Goal: Task Accomplishment & Management: Manage account settings

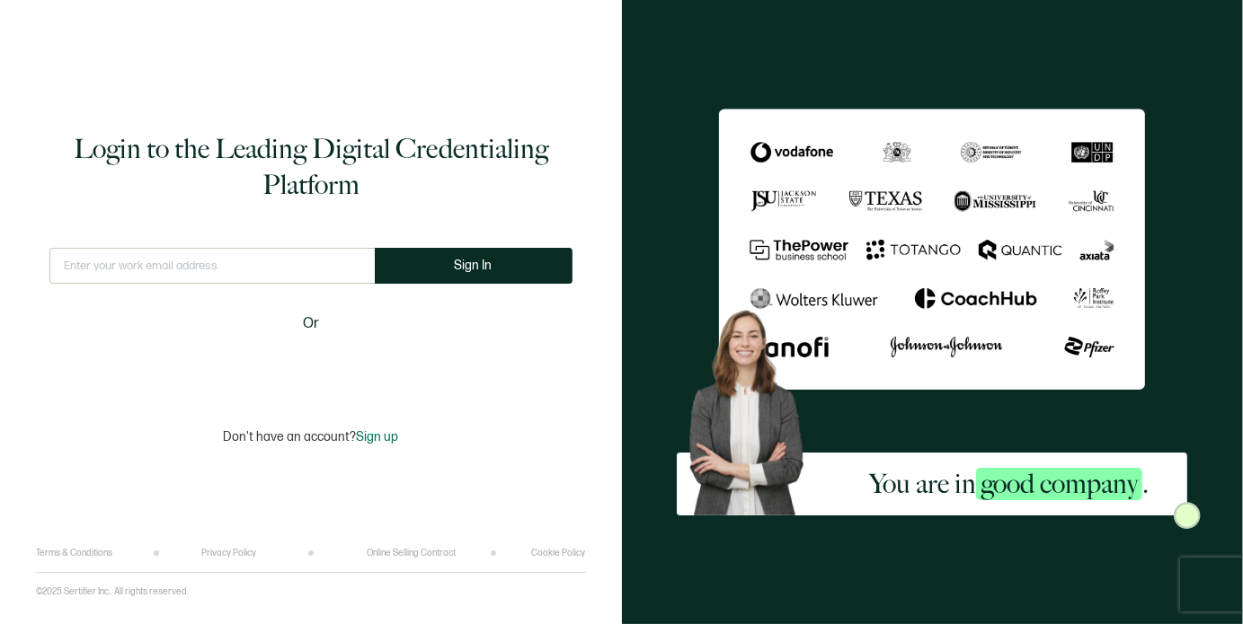
click at [162, 264] on input "text" at bounding box center [211, 266] width 325 height 36
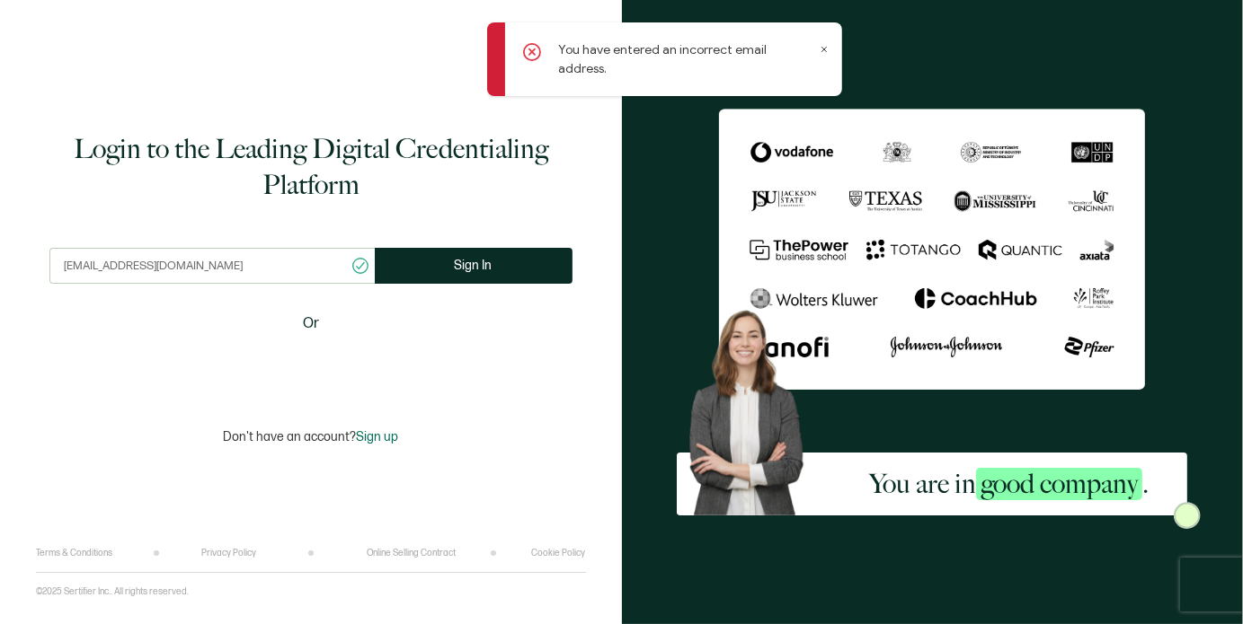
click at [75, 264] on input "[EMAIL_ADDRESS][DOMAIN_NAME]" at bounding box center [211, 266] width 325 height 36
type input "[EMAIL_ADDRESS][DOMAIN_NAME]"
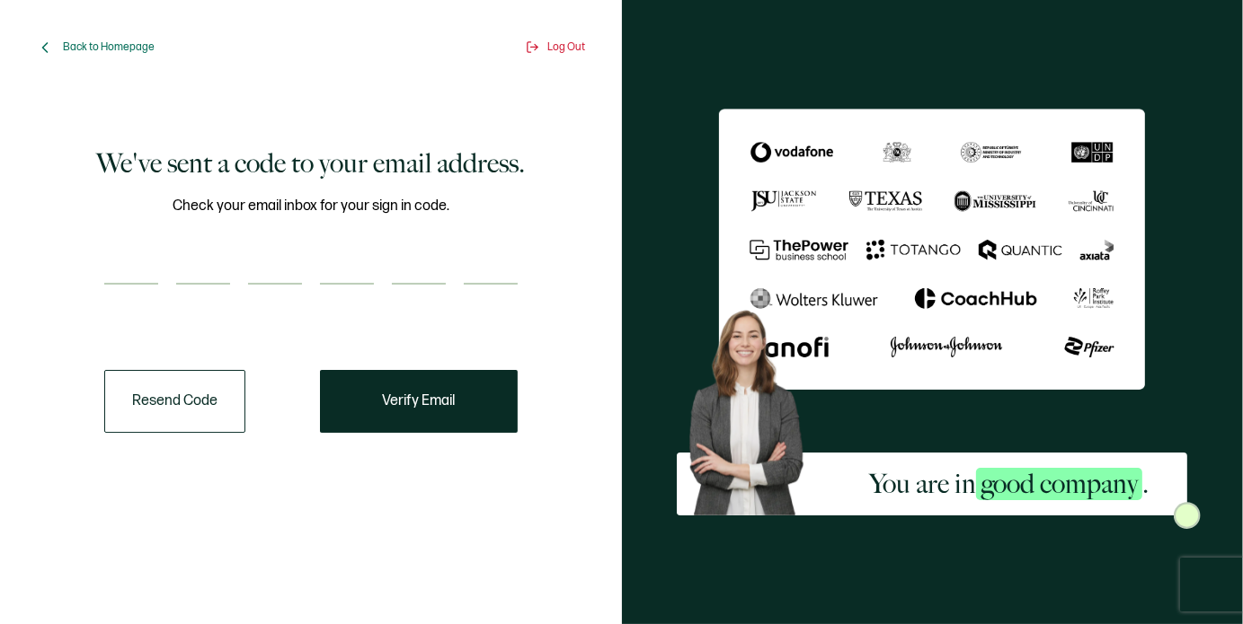
click at [128, 274] on input "number" at bounding box center [131, 267] width 54 height 36
paste input "8"
type input "8"
type input "5"
type input "7"
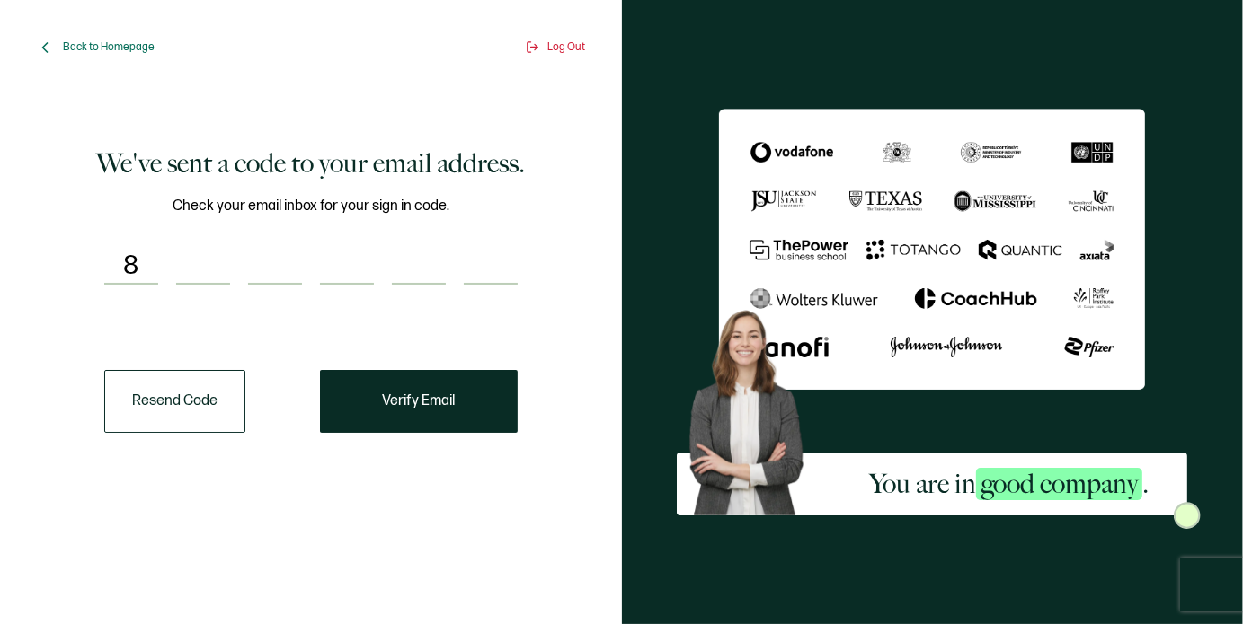
type input "2"
type input "8"
type input "6"
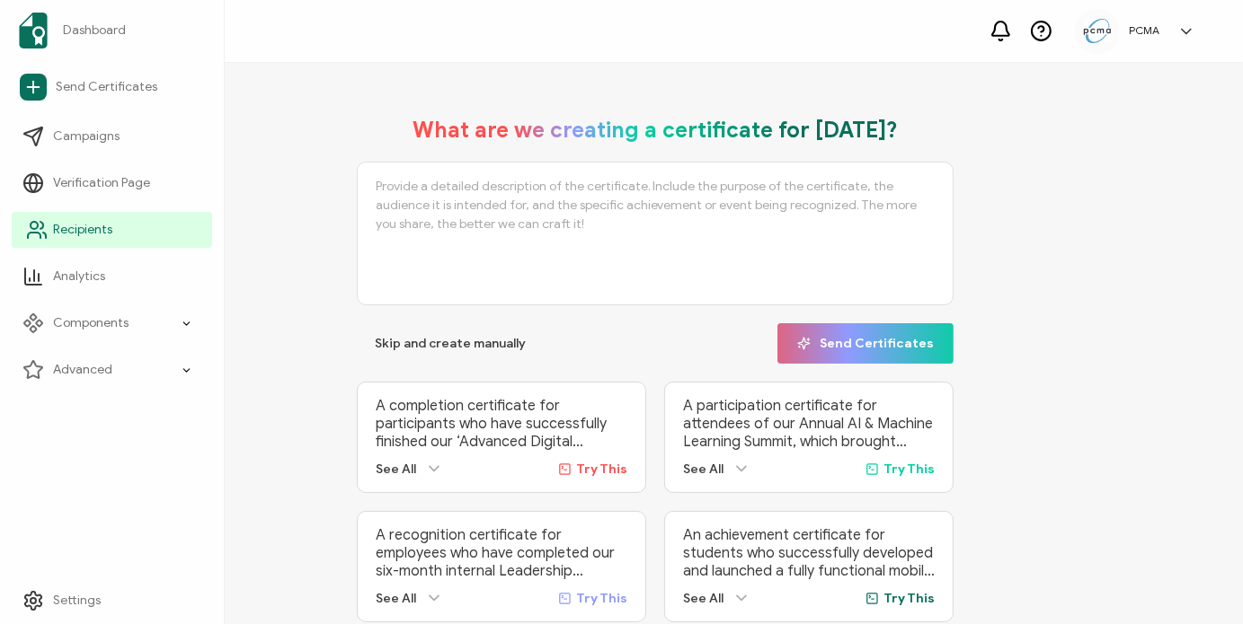
click at [74, 234] on span "Recipients" at bounding box center [82, 230] width 59 height 18
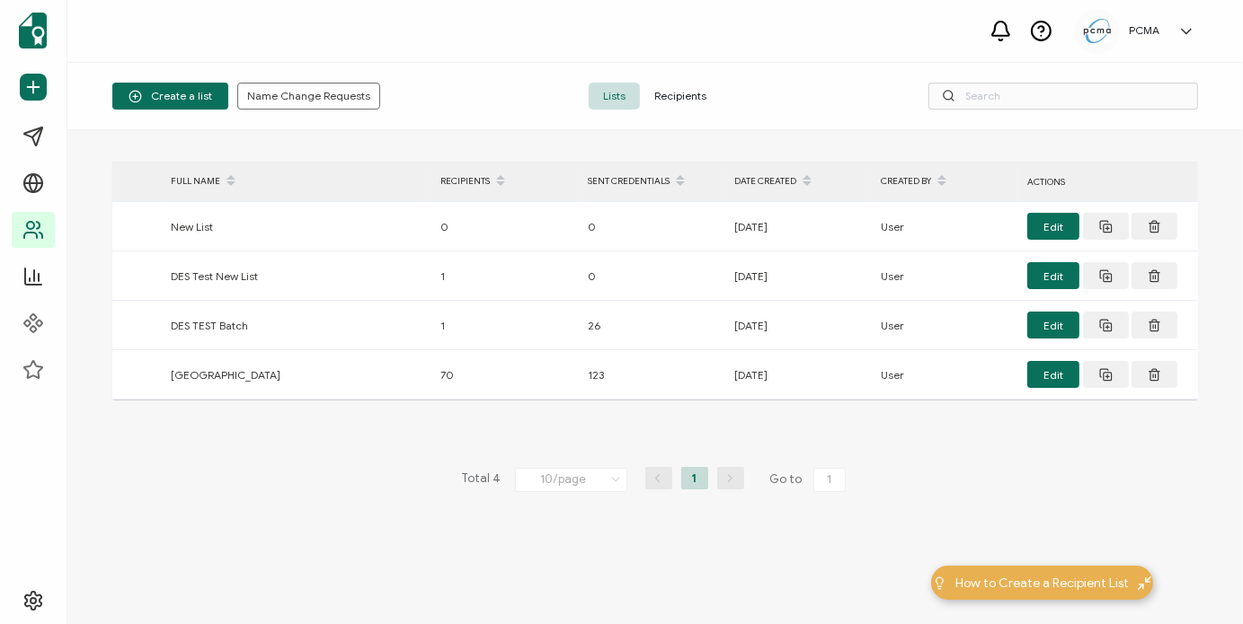
click at [682, 88] on span "Recipients" at bounding box center [680, 96] width 81 height 27
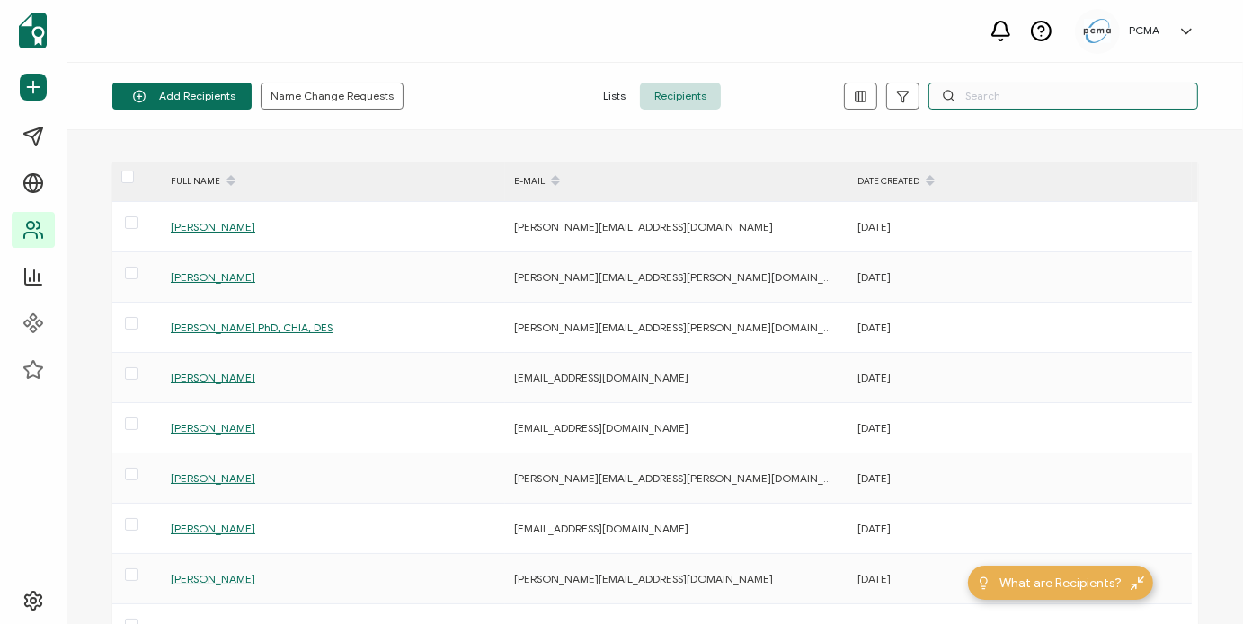
click at [1013, 96] on input "text" at bounding box center [1063, 96] width 270 height 27
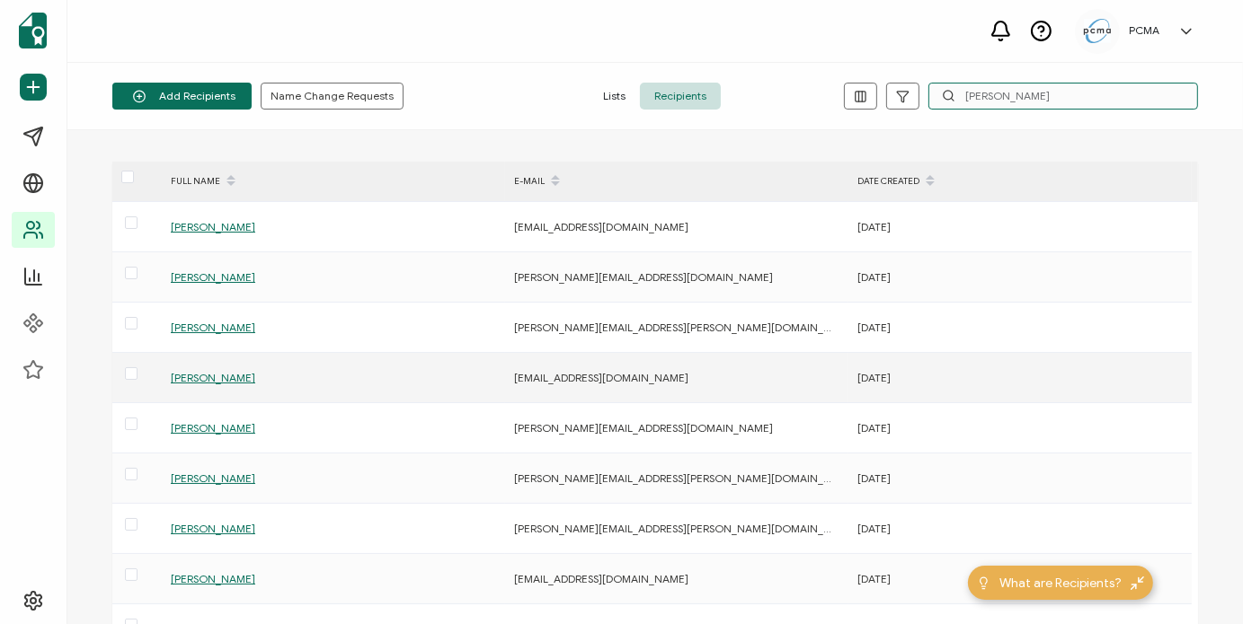
type input "[PERSON_NAME]"
click at [242, 377] on span "[PERSON_NAME]" at bounding box center [213, 377] width 84 height 13
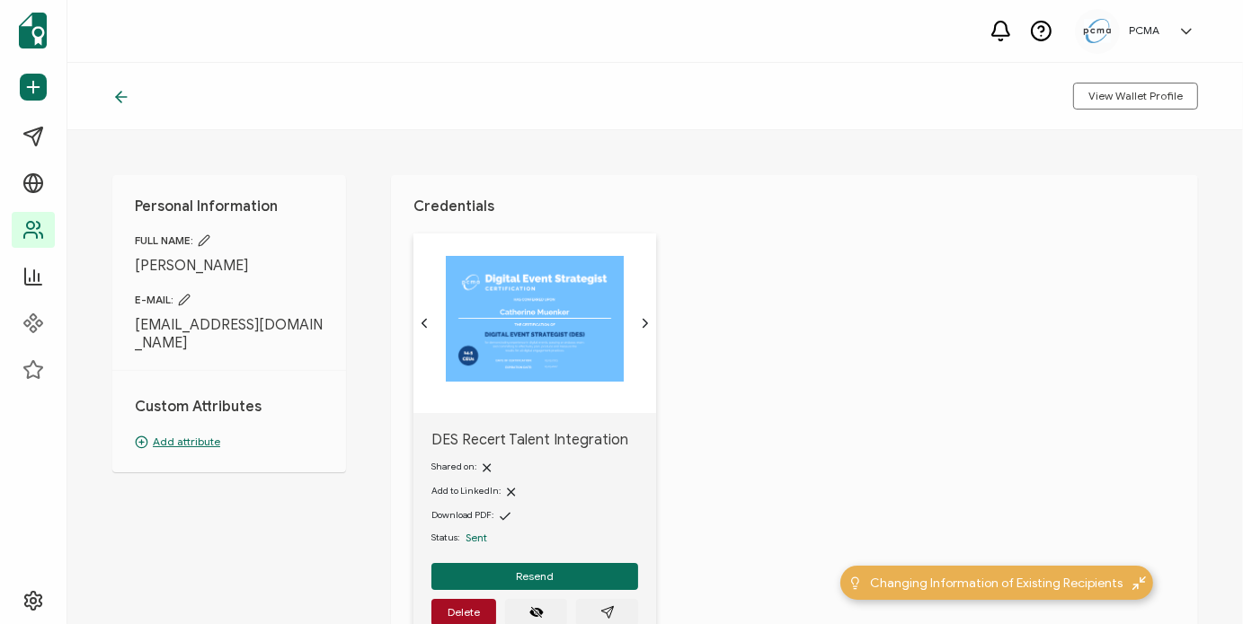
scroll to position [146, 0]
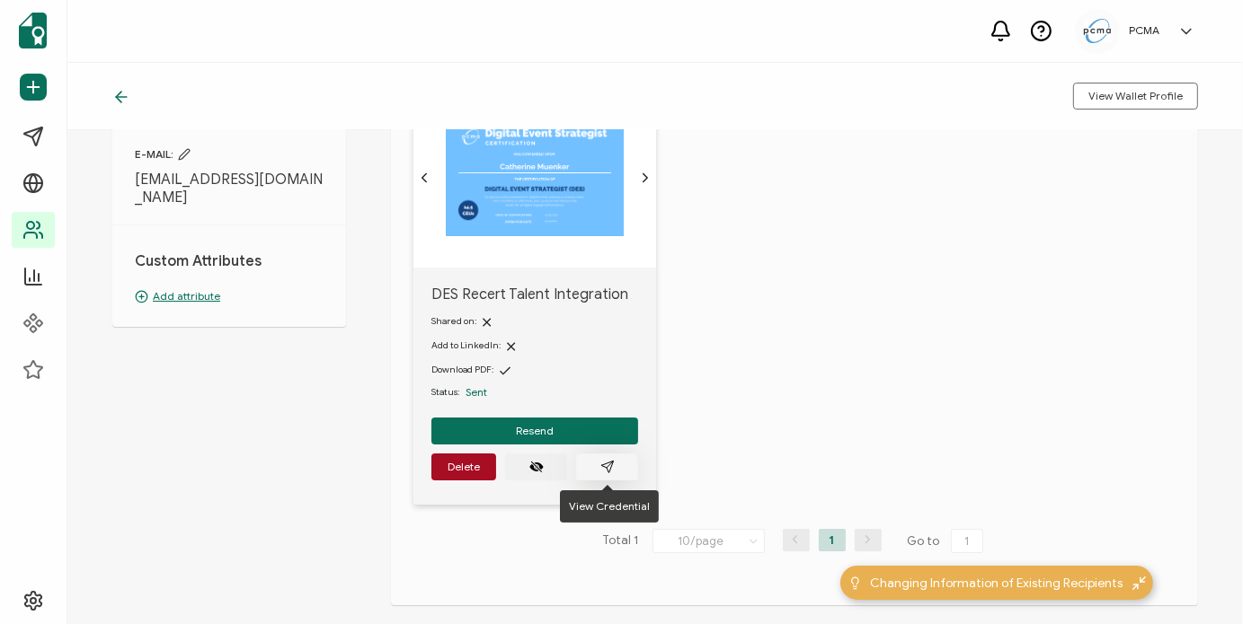
click at [613, 466] on icon "paper plane outline" at bounding box center [607, 467] width 14 height 14
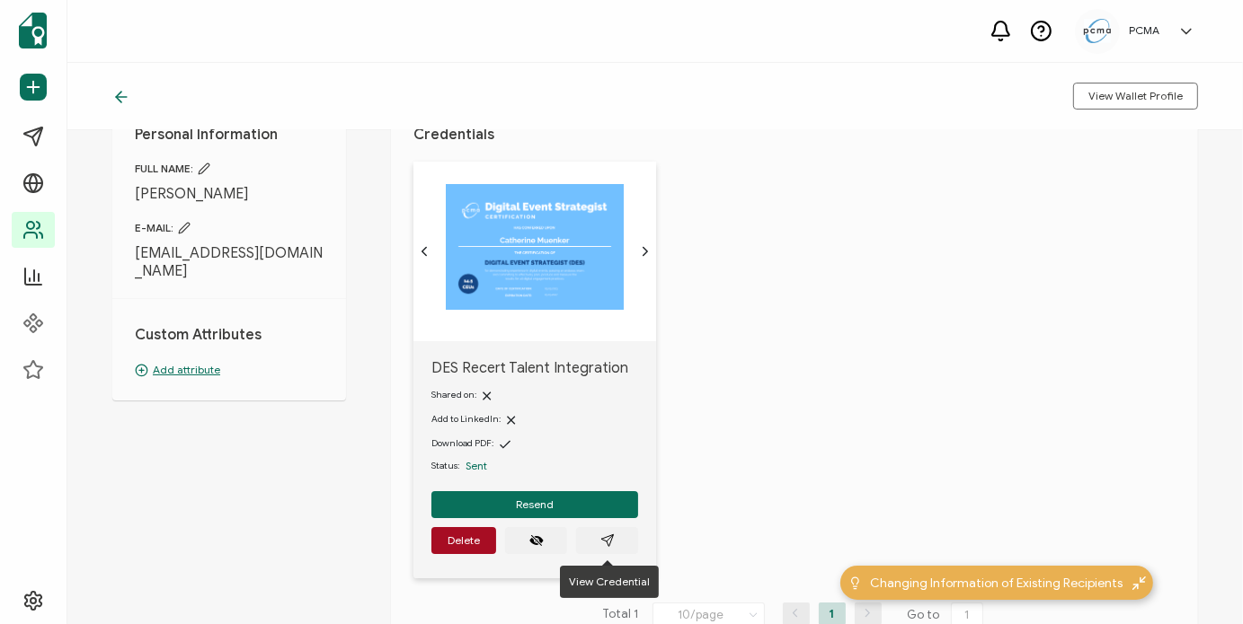
scroll to position [70, 0]
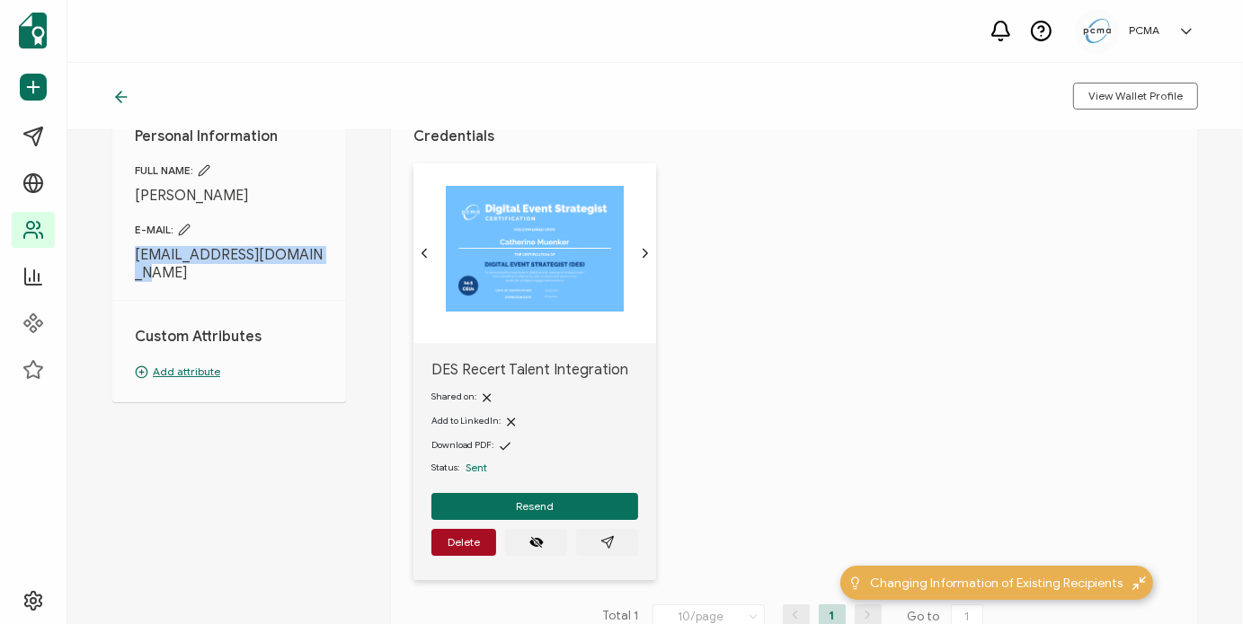
drag, startPoint x: 149, startPoint y: 275, endPoint x: 128, endPoint y: 254, distance: 29.9
click at [128, 254] on div "Personal Information FULL NAME: [PERSON_NAME] E-MAIL: [EMAIL_ADDRESS][DOMAIN_NA…" at bounding box center [229, 253] width 234 height 297
copy span "[EMAIL_ADDRESS][DOMAIN_NAME]"
drag, startPoint x: 684, startPoint y: 395, endPoint x: 697, endPoint y: 498, distance: 103.3
click at [697, 498] on div "DES Recert Talent Integration Shared on: Add to LinkedIn: Download PDF: Status:…" at bounding box center [805, 383] width 784 height 439
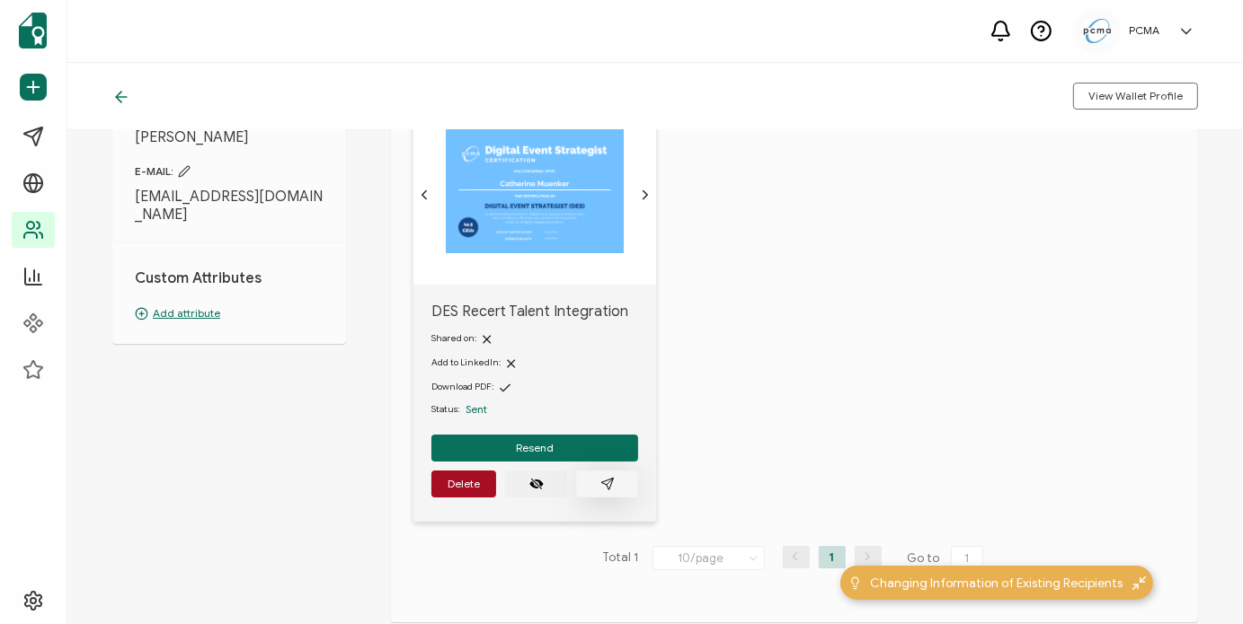
scroll to position [130, 0]
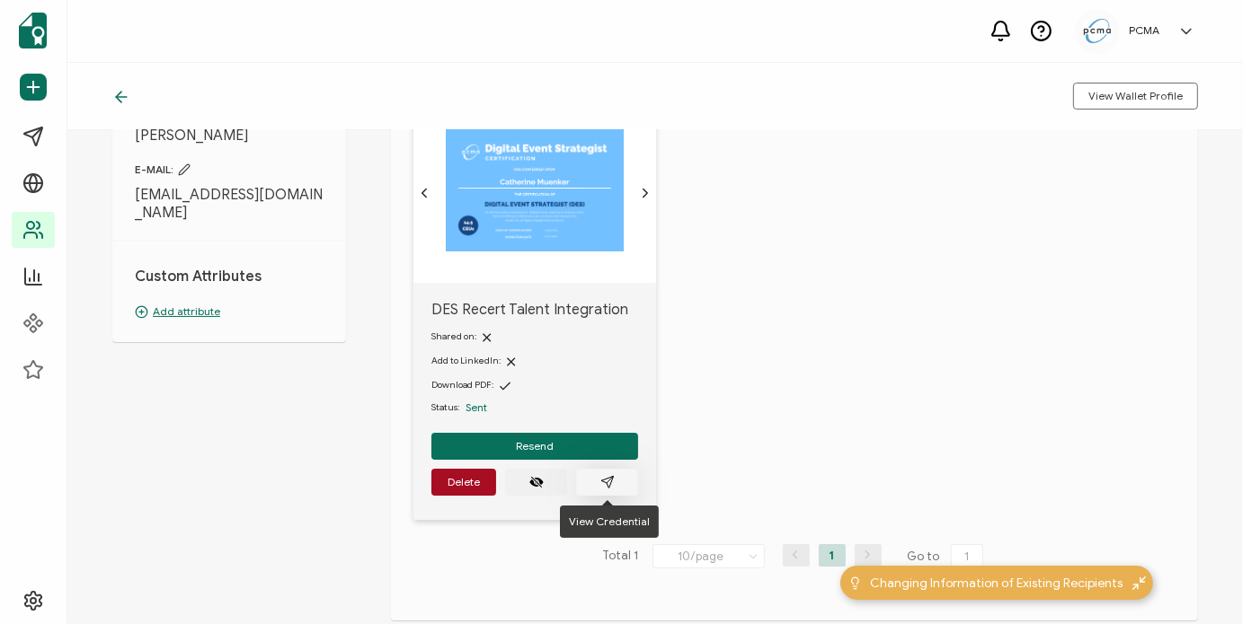
click at [616, 486] on button "button" at bounding box center [607, 482] width 62 height 27
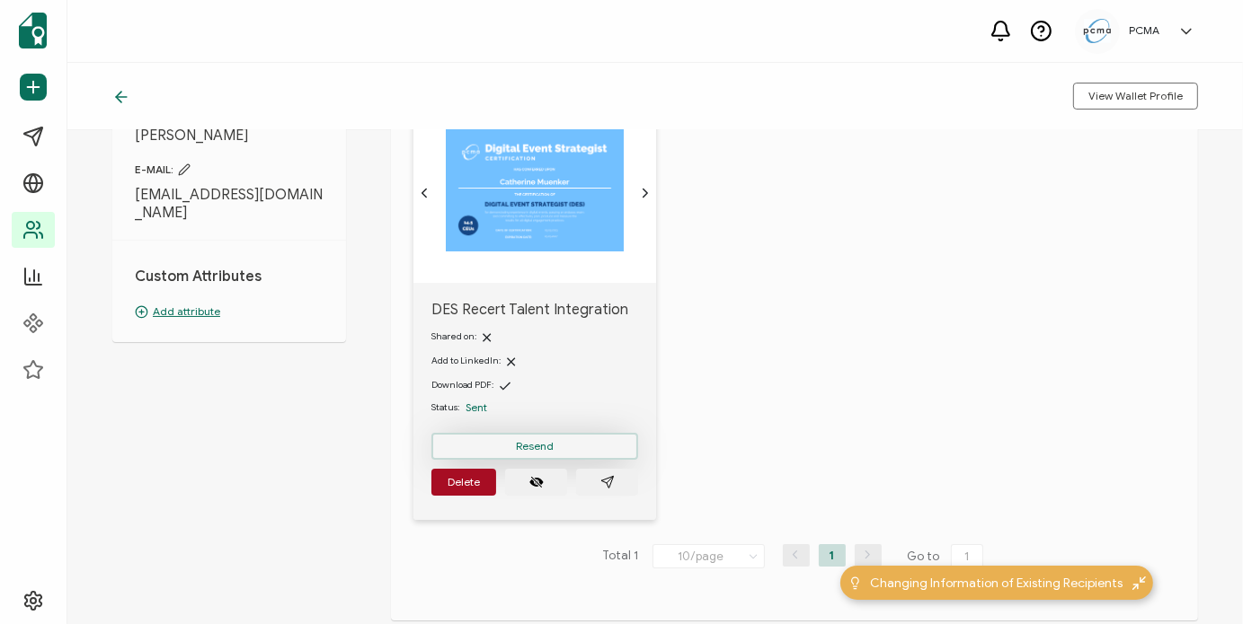
click at [537, 445] on span "Resend" at bounding box center [535, 446] width 38 height 11
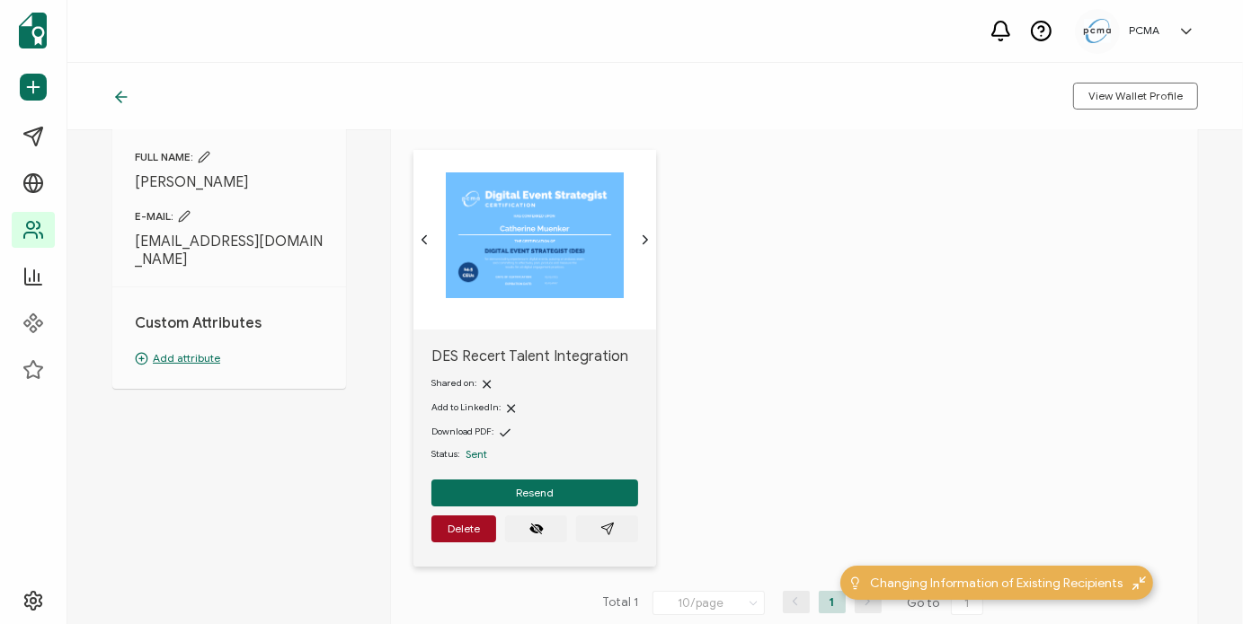
scroll to position [85, 0]
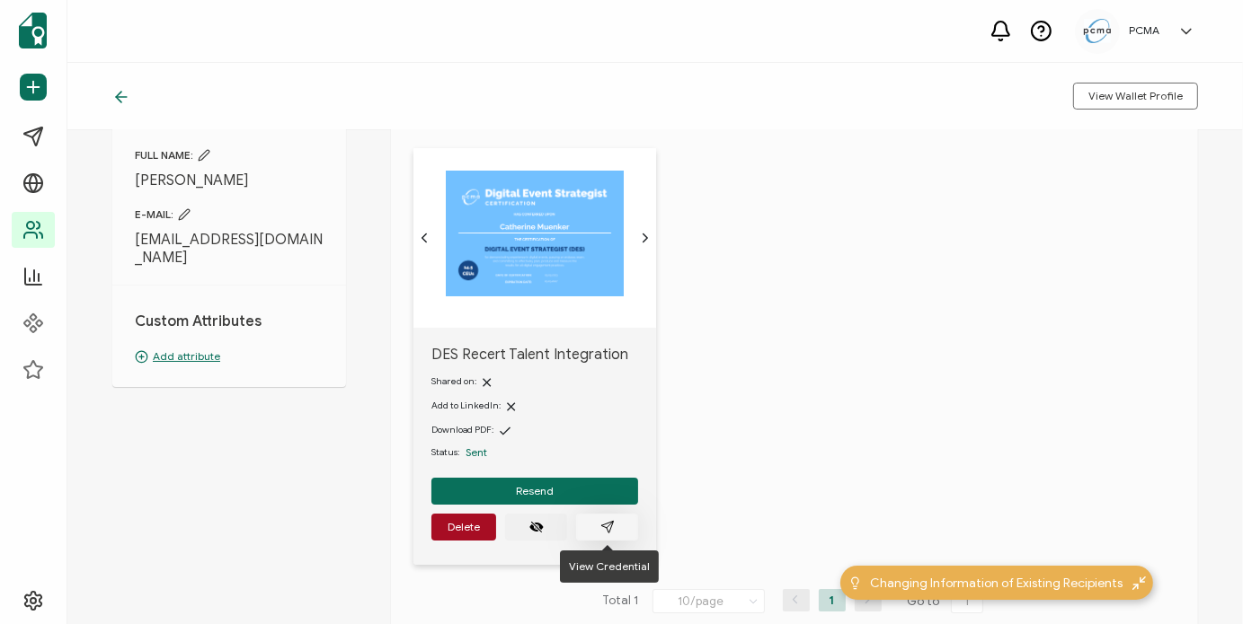
click at [599, 535] on button "button" at bounding box center [607, 527] width 62 height 27
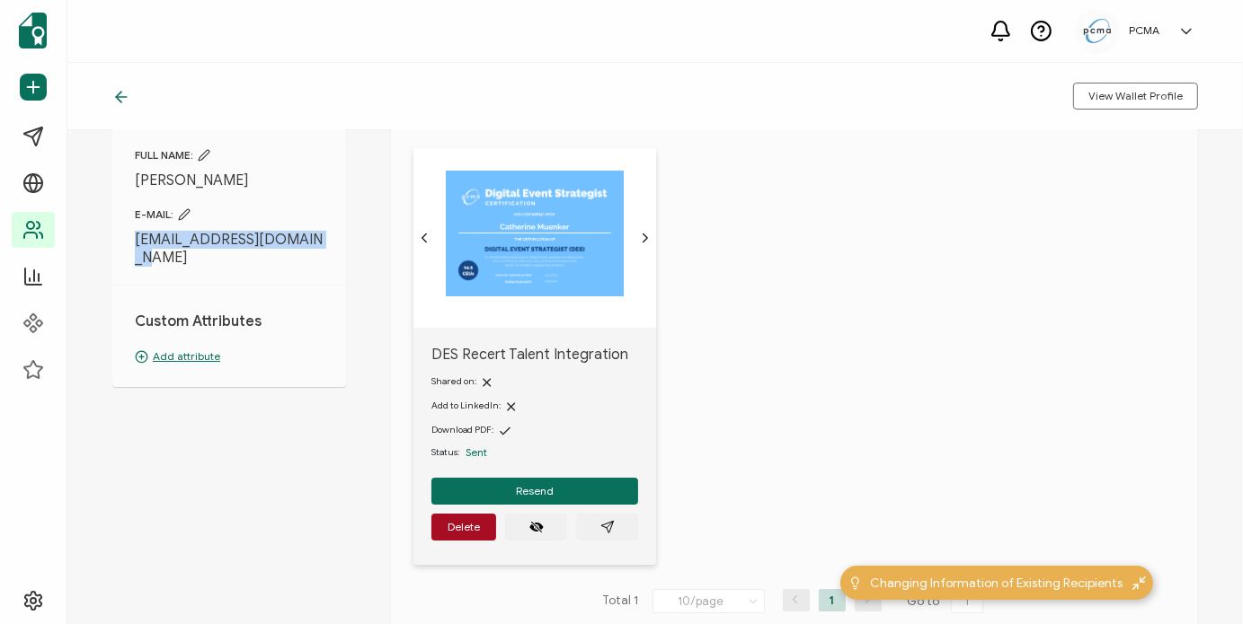
drag, startPoint x: 153, startPoint y: 258, endPoint x: 133, endPoint y: 243, distance: 24.4
click at [133, 243] on div "Personal Information FULL NAME: [PERSON_NAME] E-MAIL: [EMAIL_ADDRESS][DOMAIN_NA…" at bounding box center [229, 238] width 234 height 297
copy span "[EMAIL_ADDRESS][DOMAIN_NAME]"
